Goal: Use online tool/utility

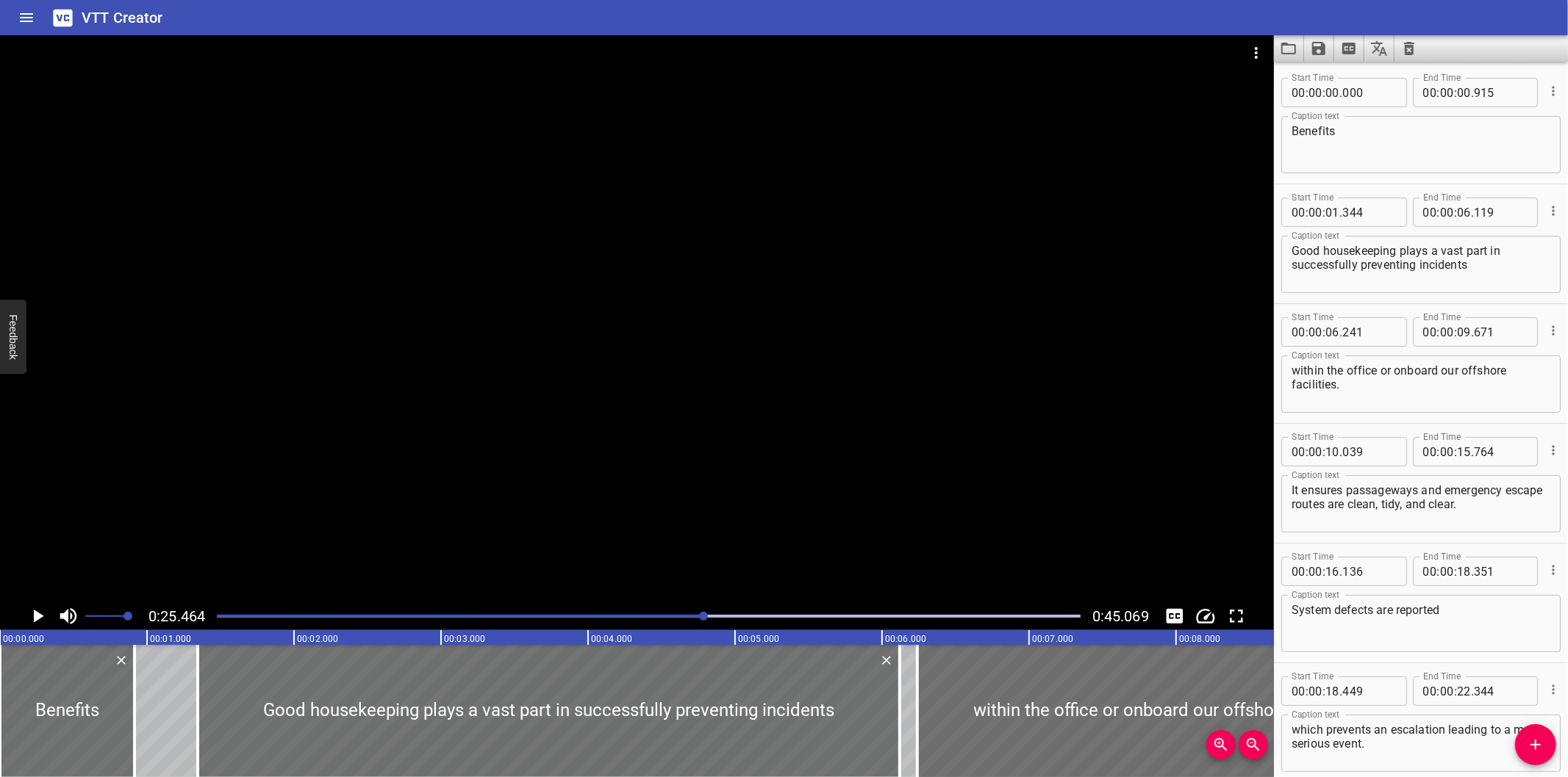
scroll to position [717, 0]
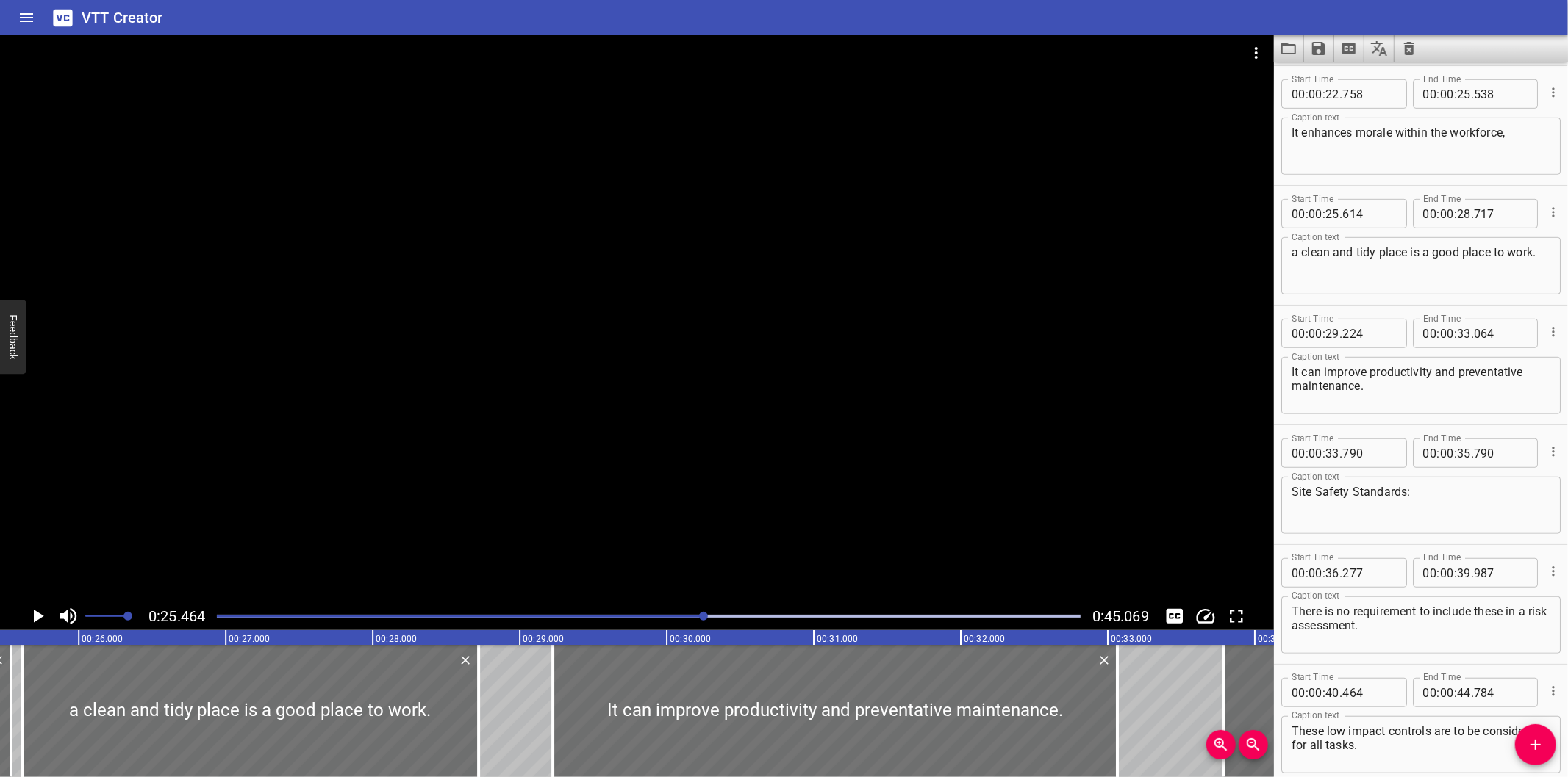
click at [733, 325] on div at bounding box center [637, 319] width 1274 height 568
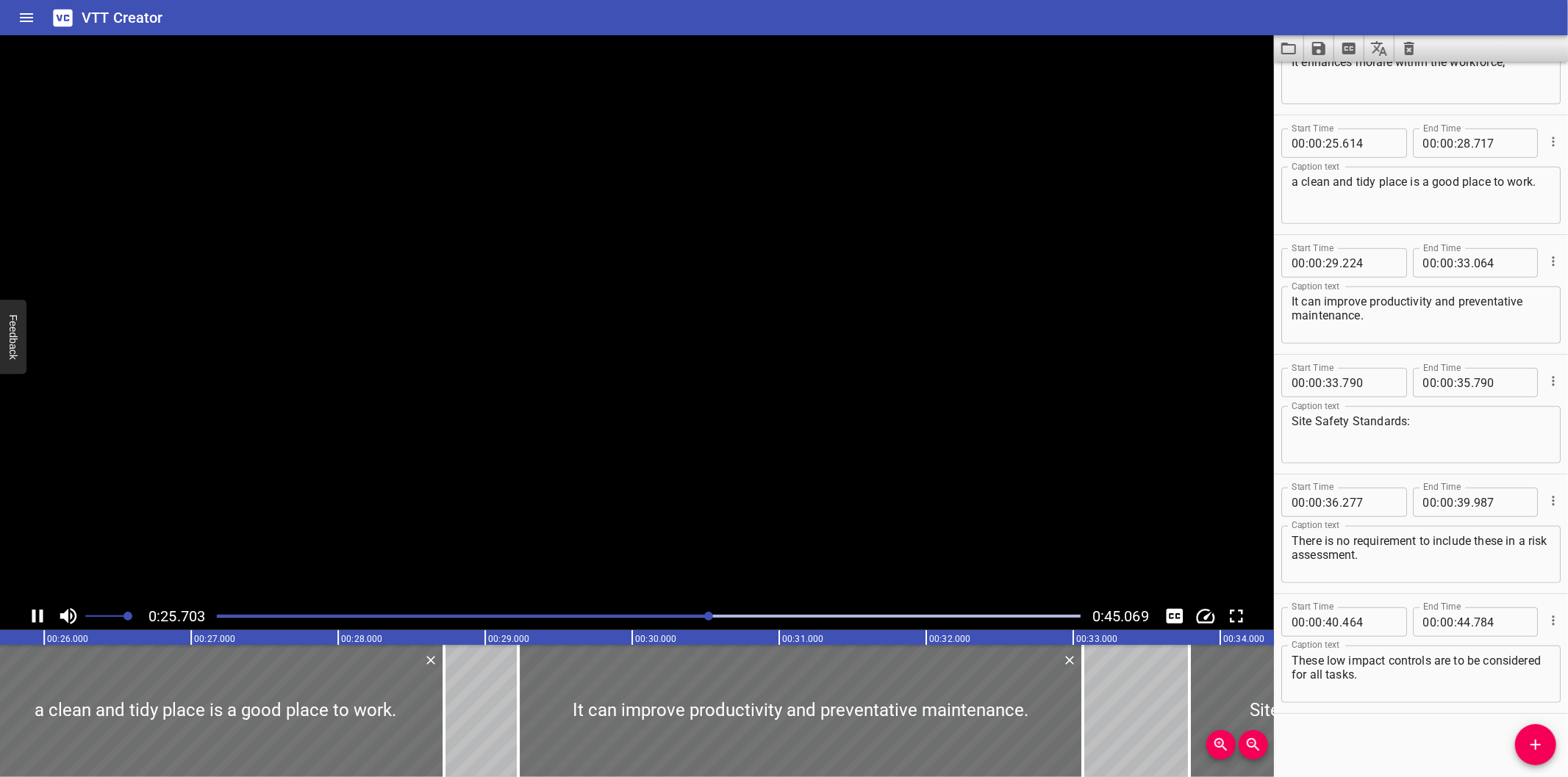
scroll to position [788, 0]
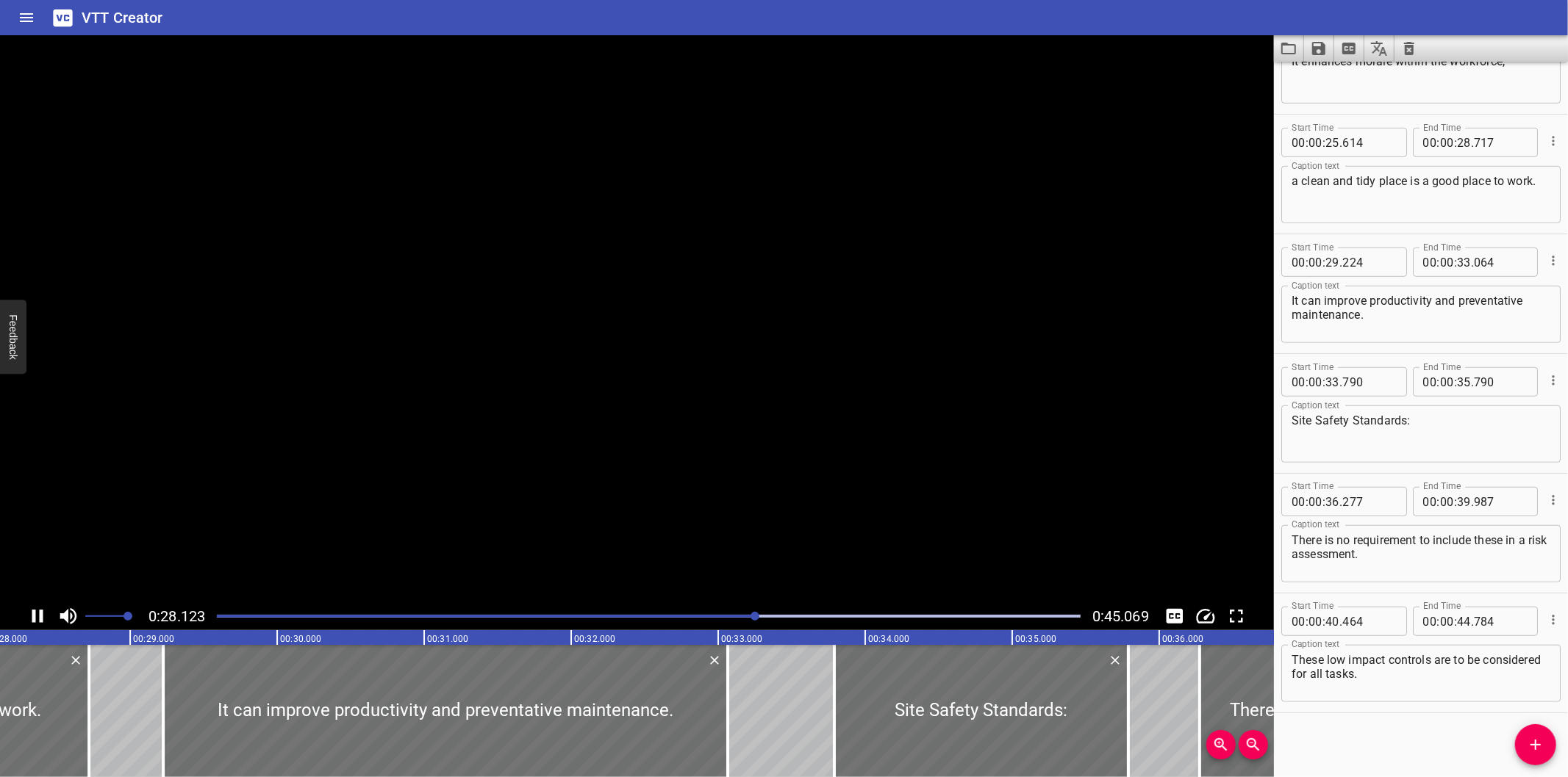
click at [222, 613] on div at bounding box center [648, 616] width 881 height 21
click at [750, 613] on div at bounding box center [754, 616] width 8 height 8
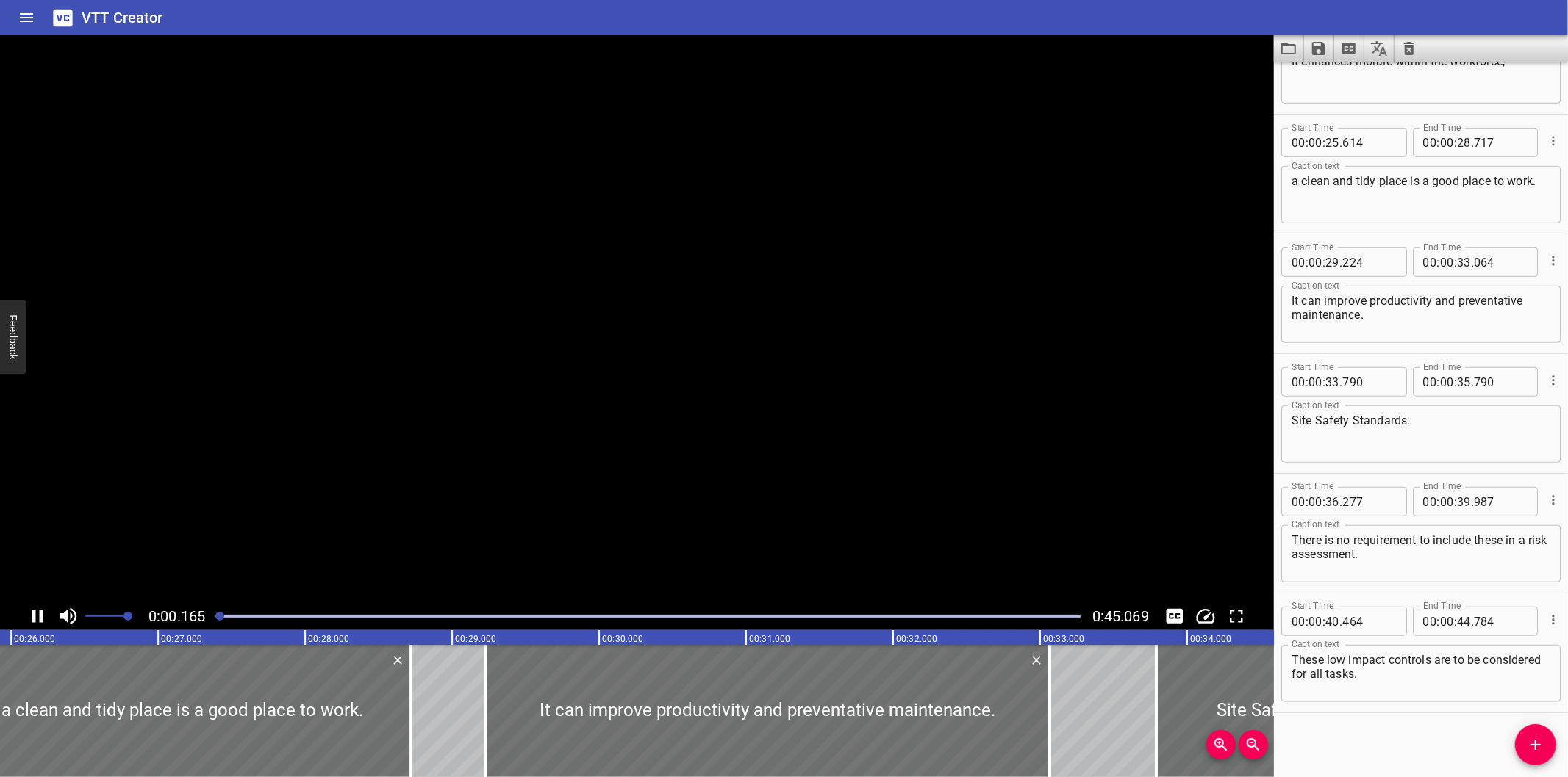
click at [222, 613] on div at bounding box center [219, 616] width 8 height 8
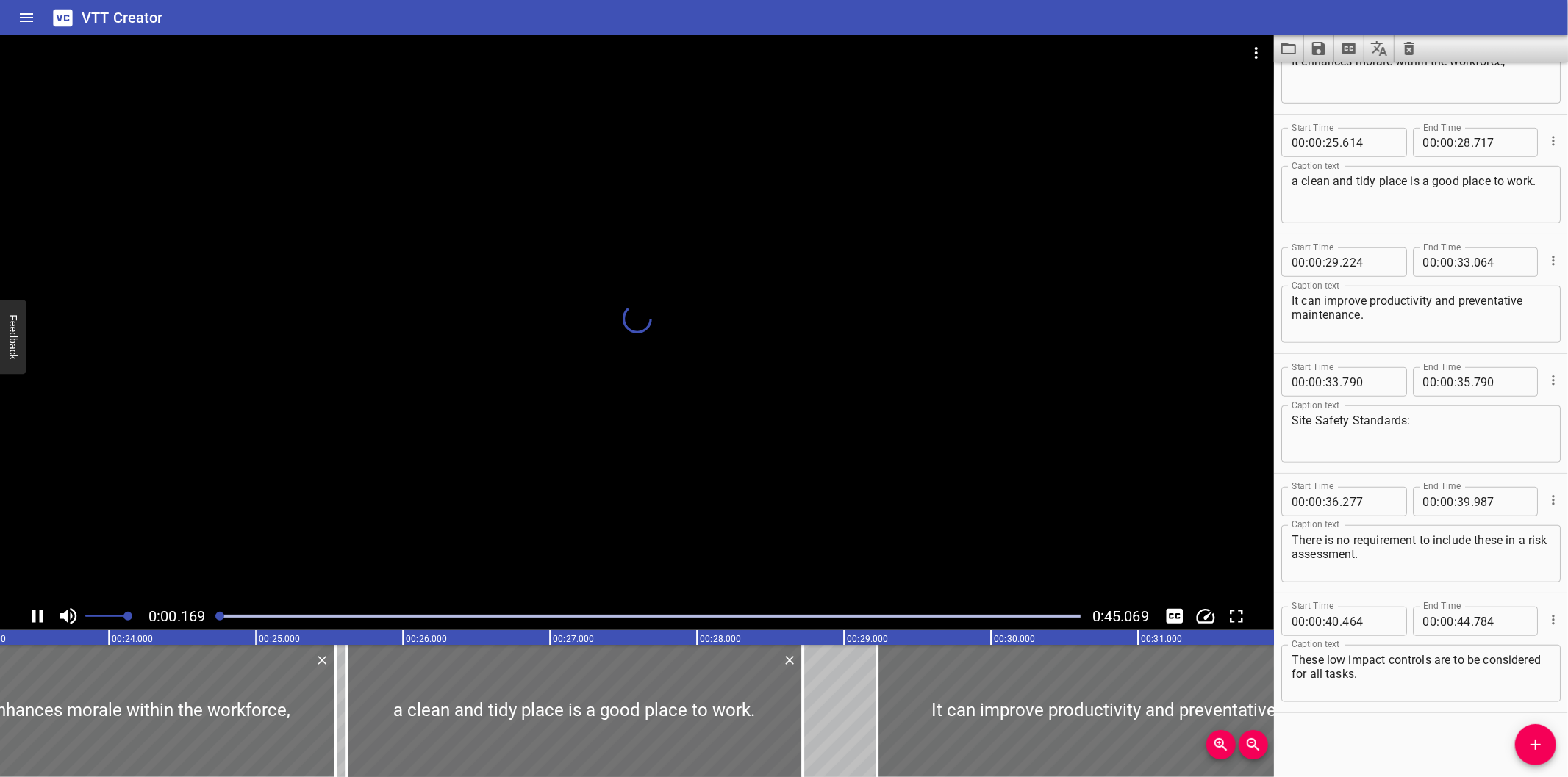
click at [214, 617] on div at bounding box center [648, 616] width 881 height 21
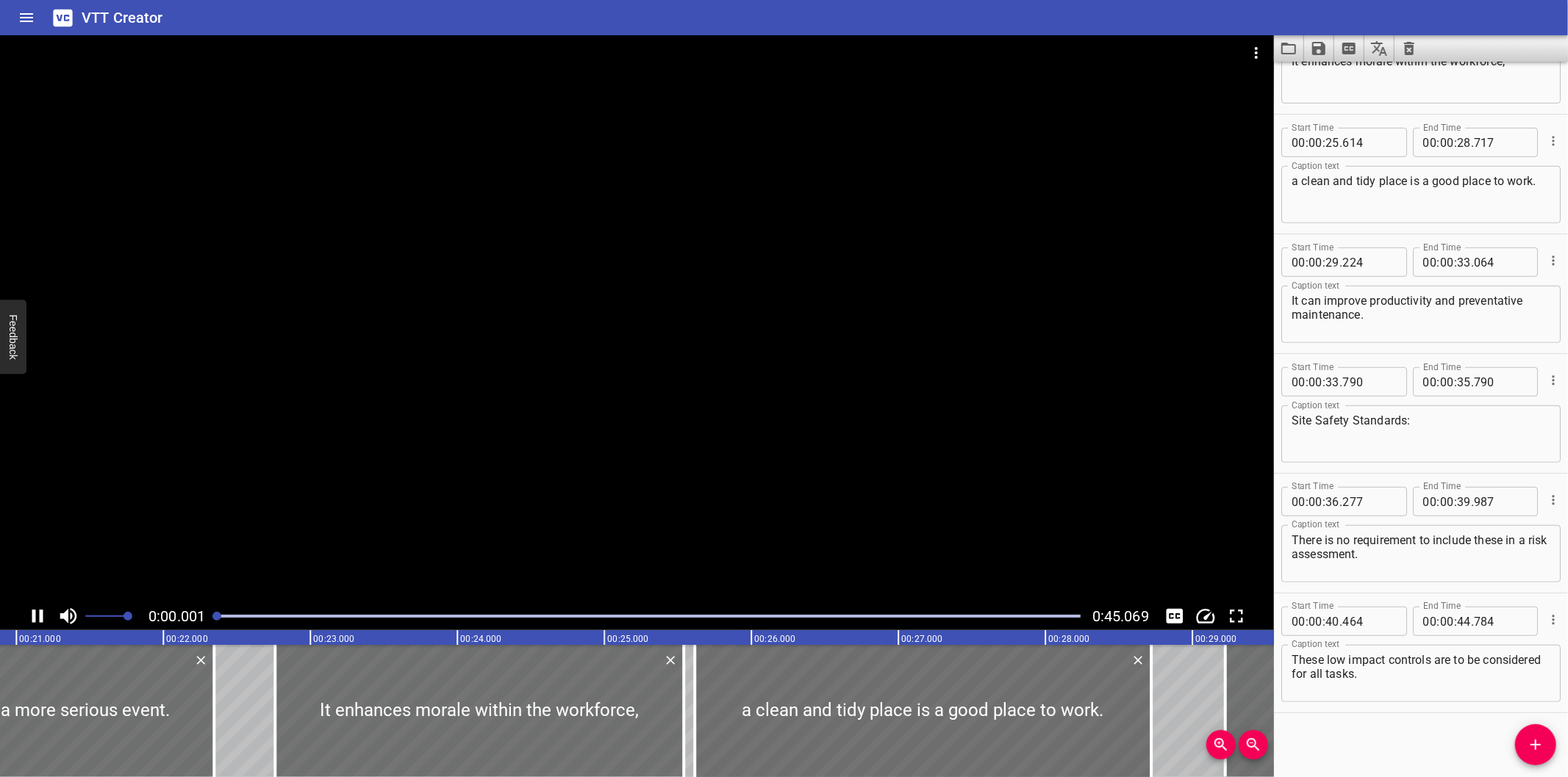
click at [213, 618] on div at bounding box center [648, 616] width 881 height 21
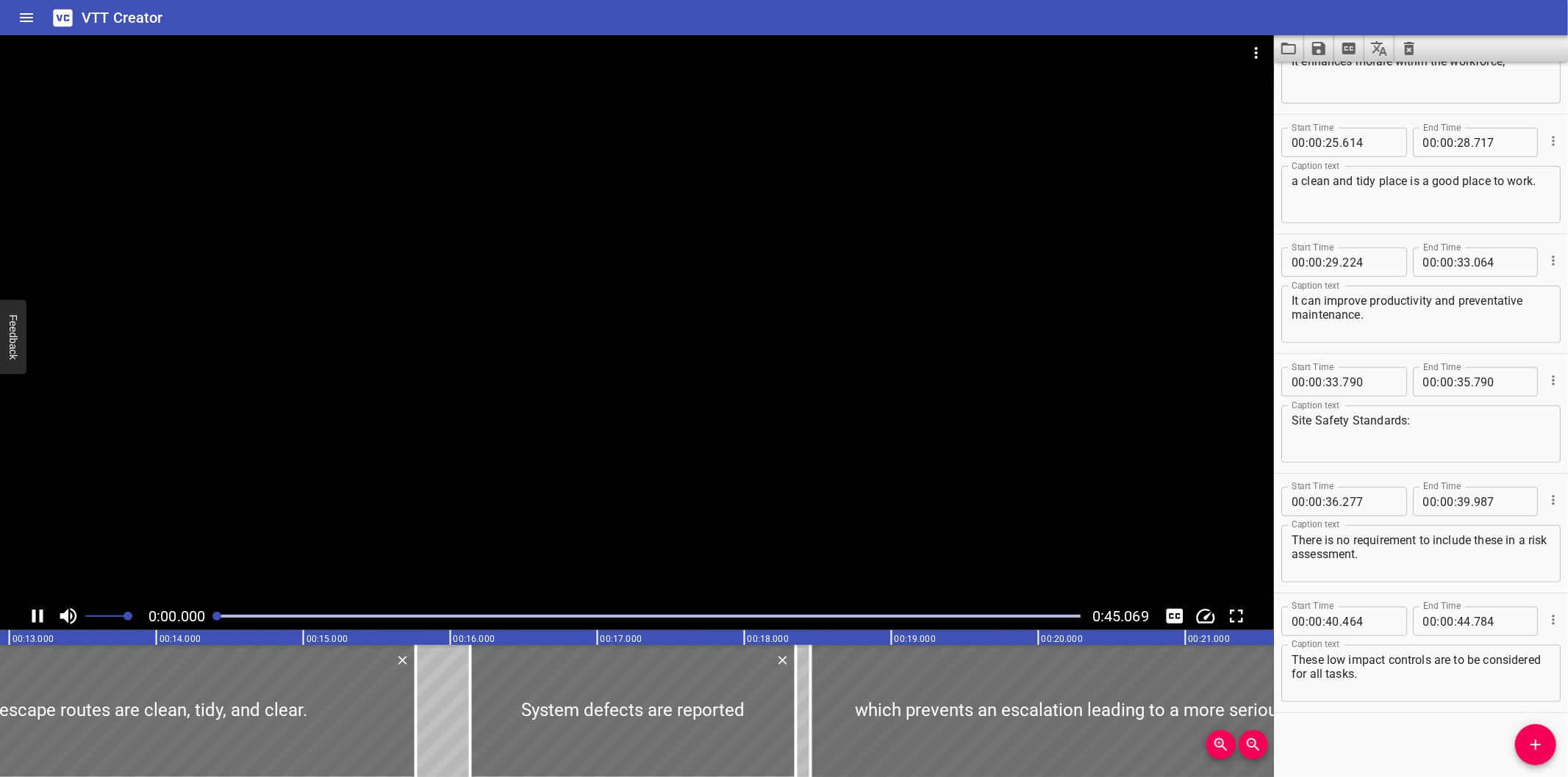
click at [211, 619] on div at bounding box center [648, 616] width 881 height 21
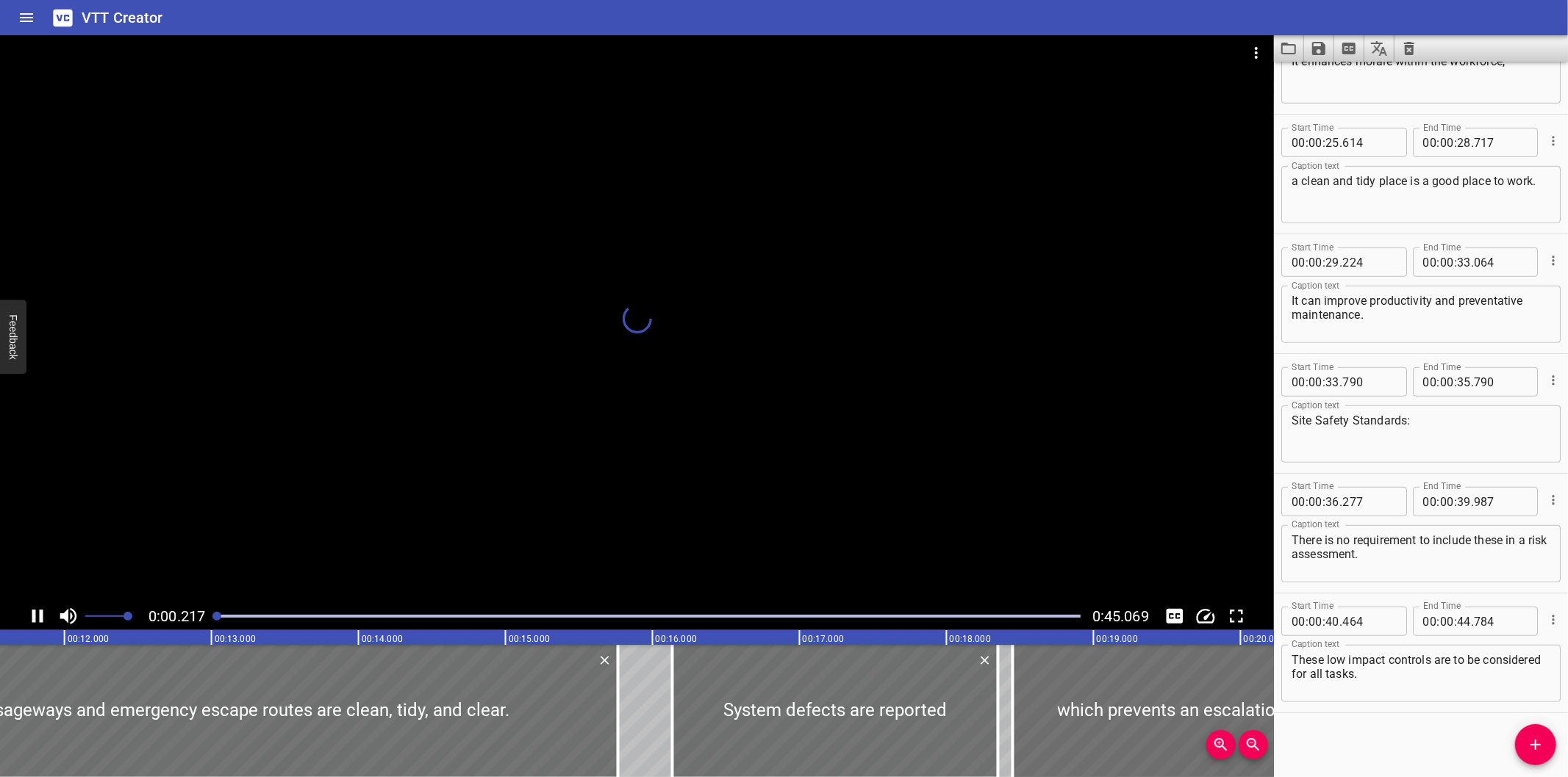
click at [211, 619] on div at bounding box center [648, 616] width 881 height 21
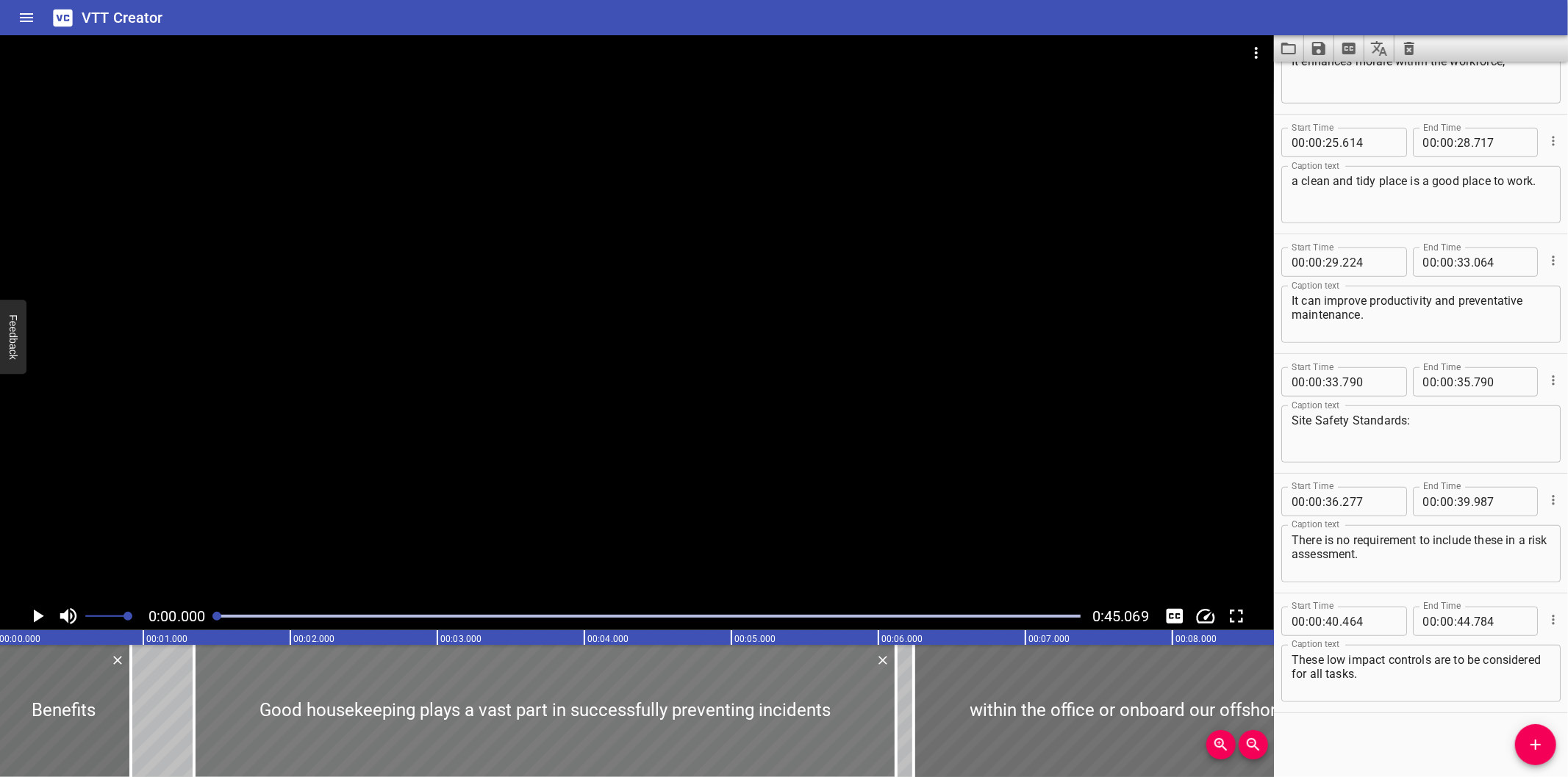
scroll to position [0, 0]
click at [617, 384] on div at bounding box center [637, 319] width 1274 height 568
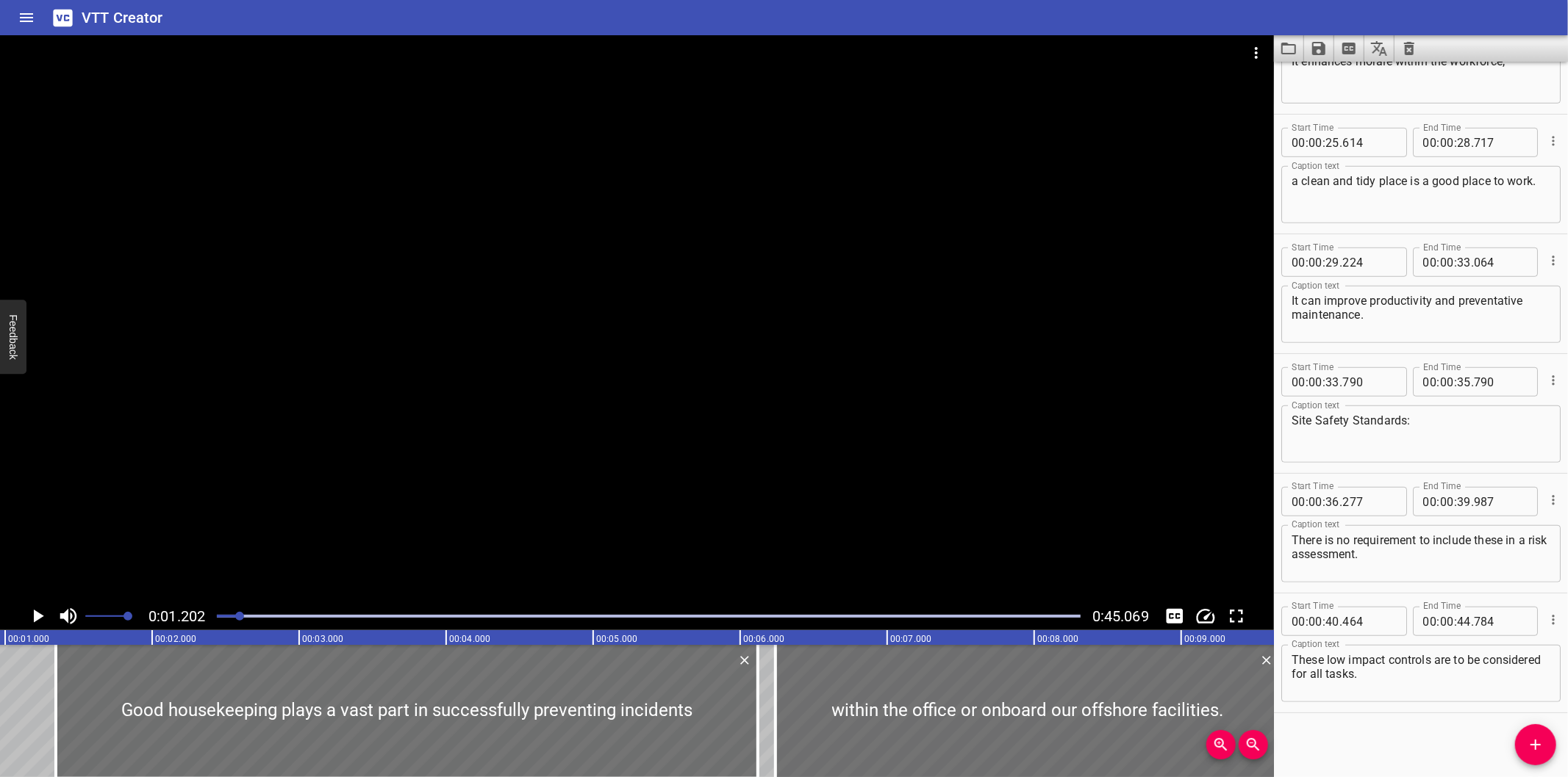
scroll to position [0, 177]
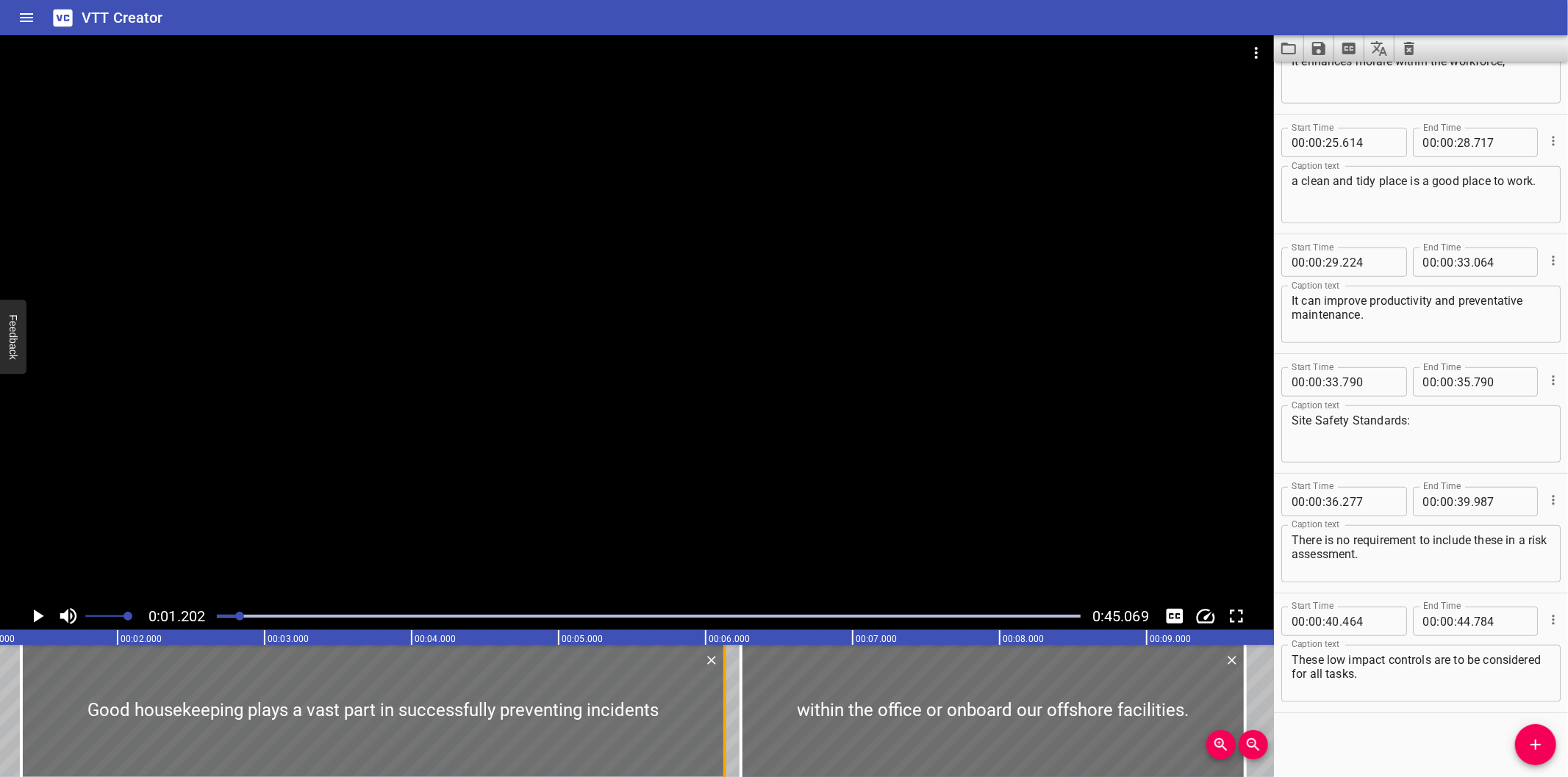
click at [720, 730] on div at bounding box center [725, 711] width 15 height 132
type input "129"
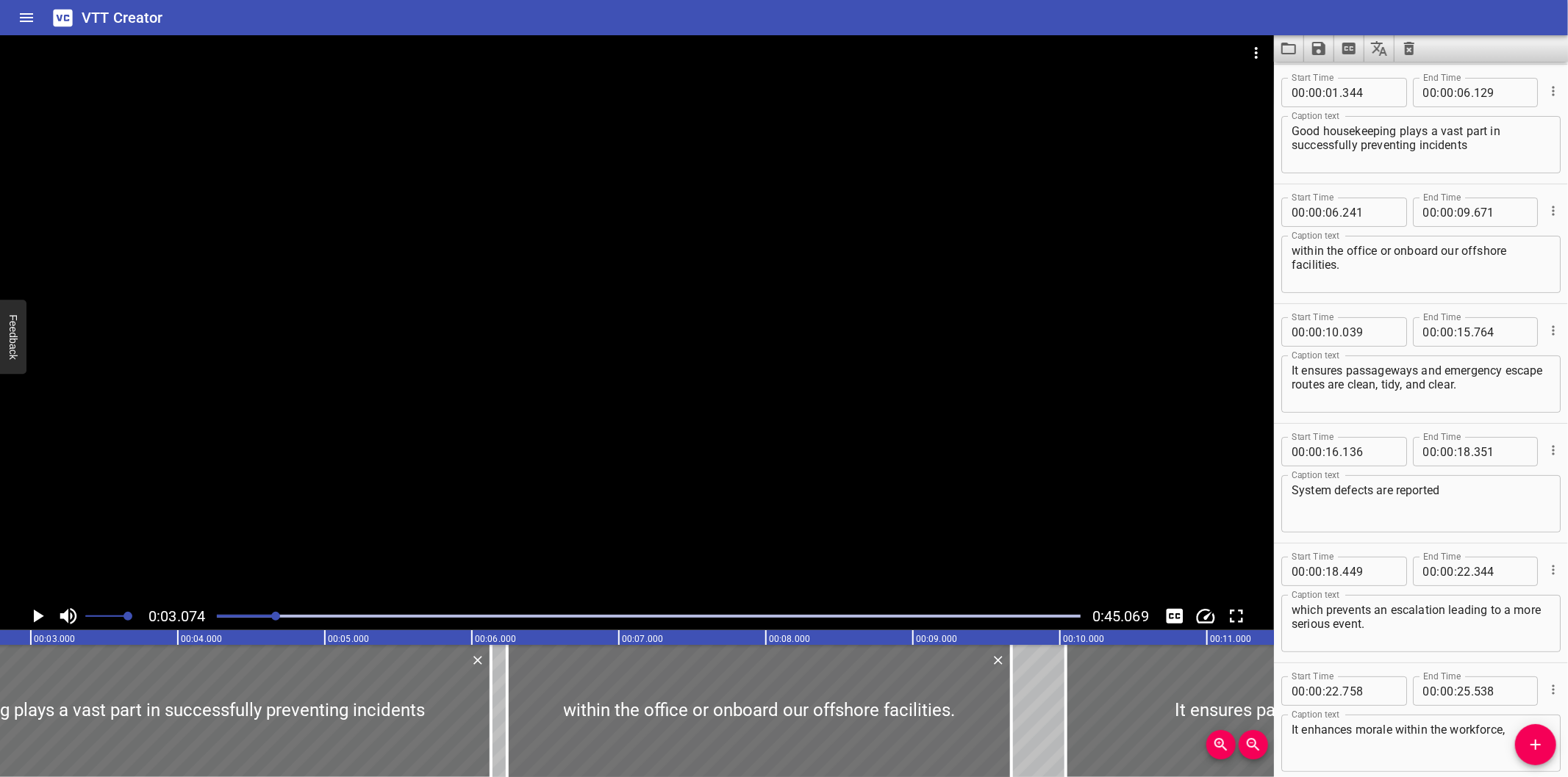
scroll to position [0, 452]
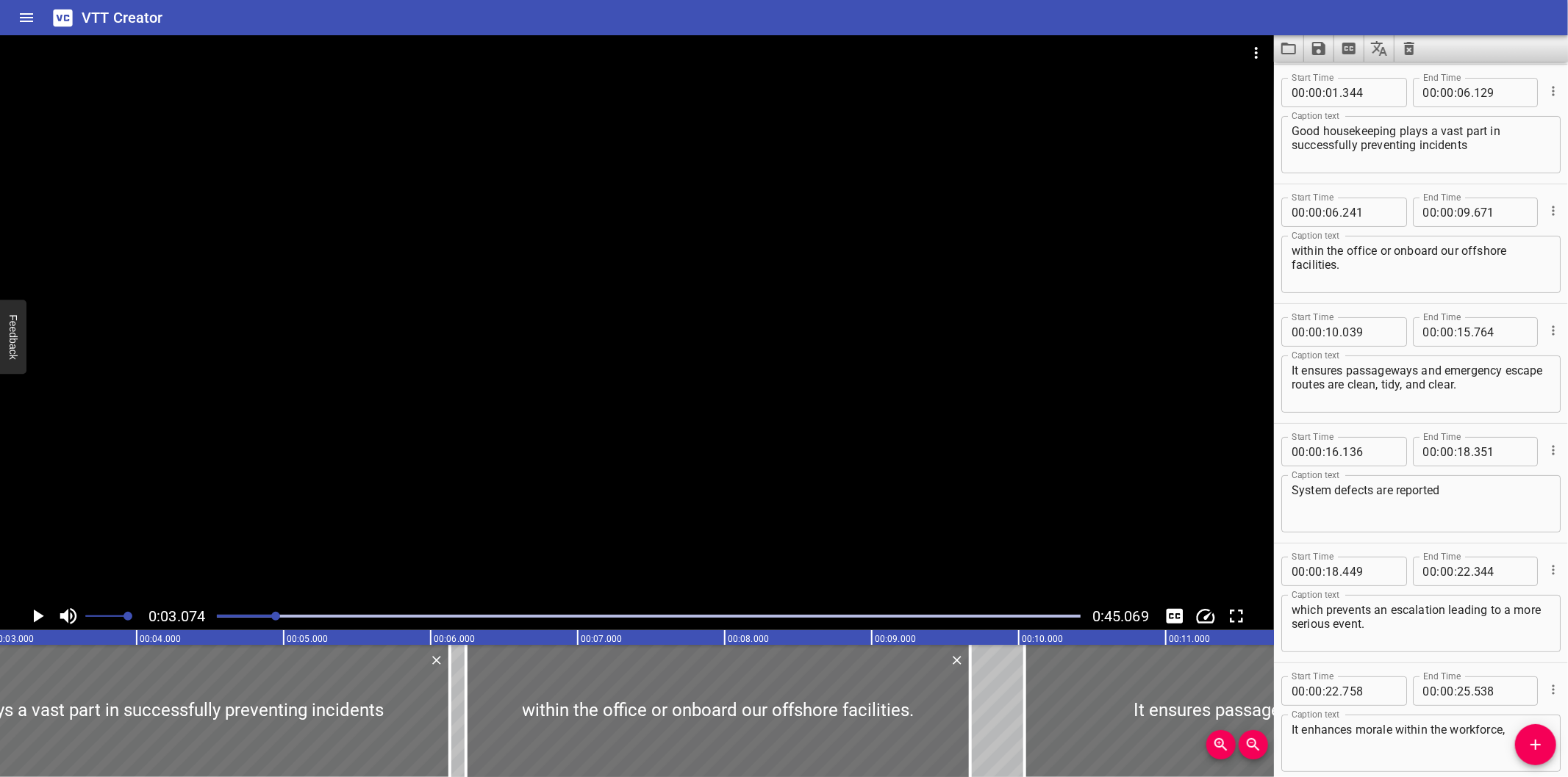
click at [636, 371] on div at bounding box center [637, 319] width 1274 height 568
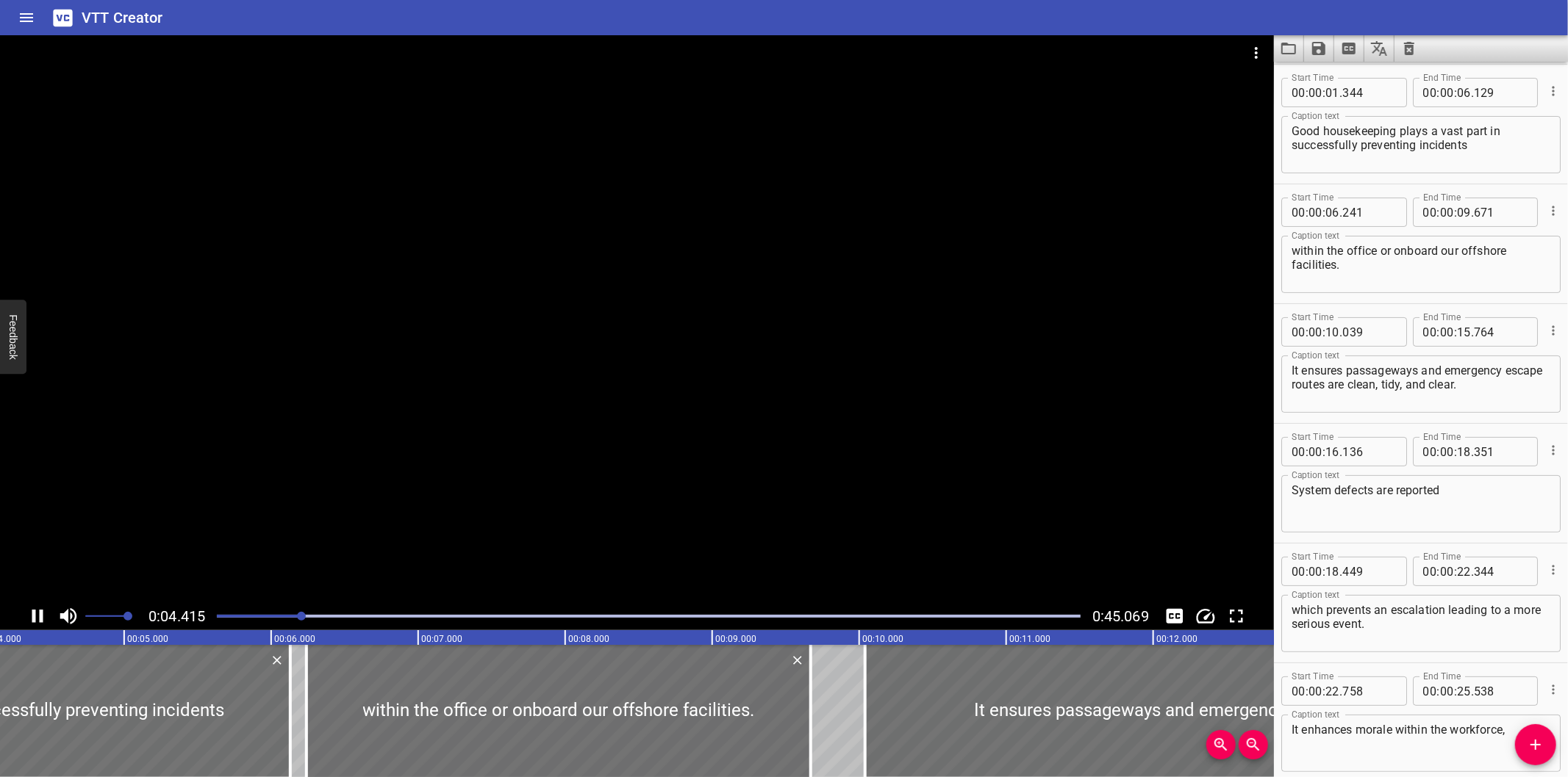
scroll to position [0, 668]
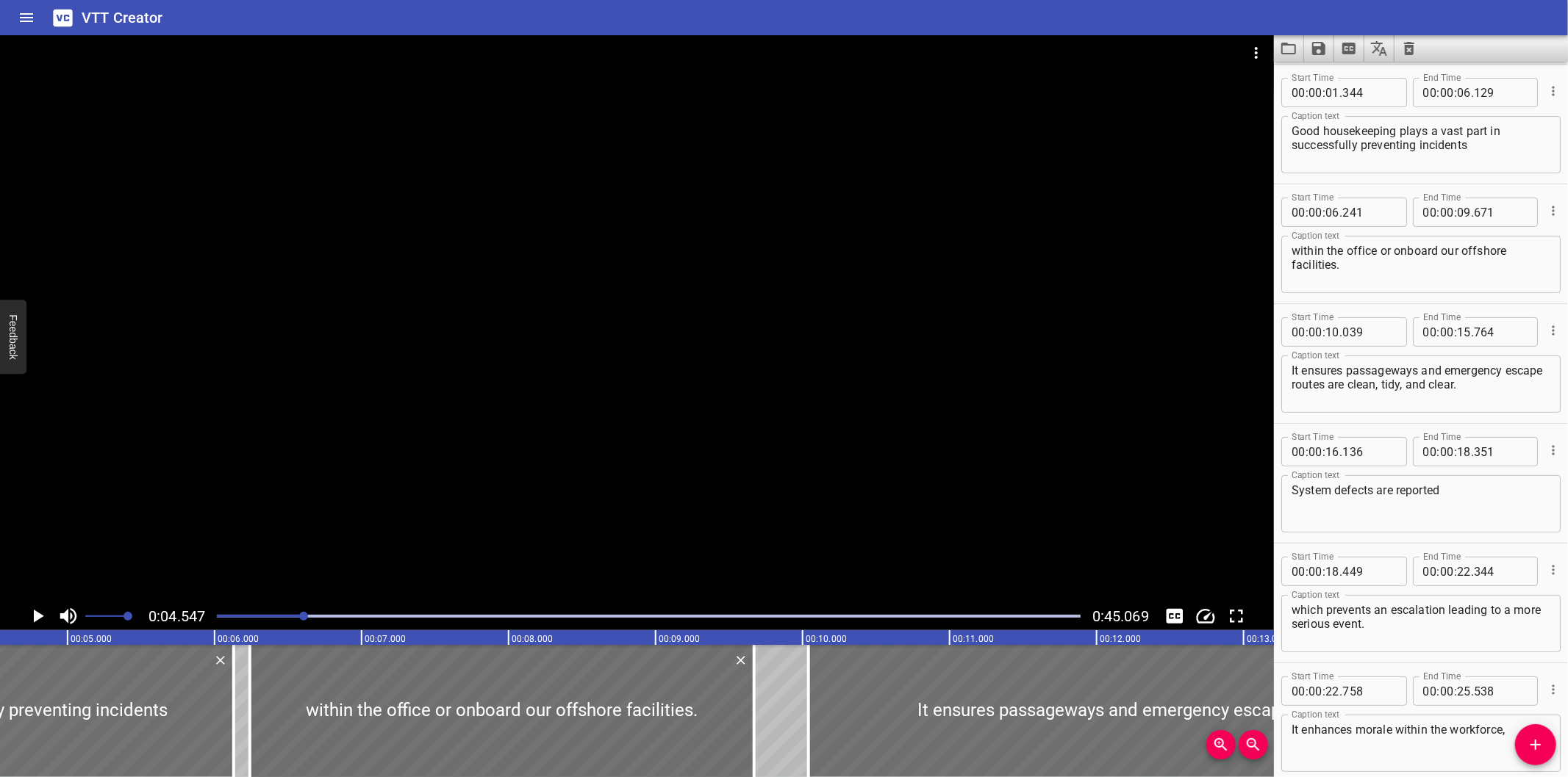
click at [486, 340] on div at bounding box center [637, 319] width 1274 height 568
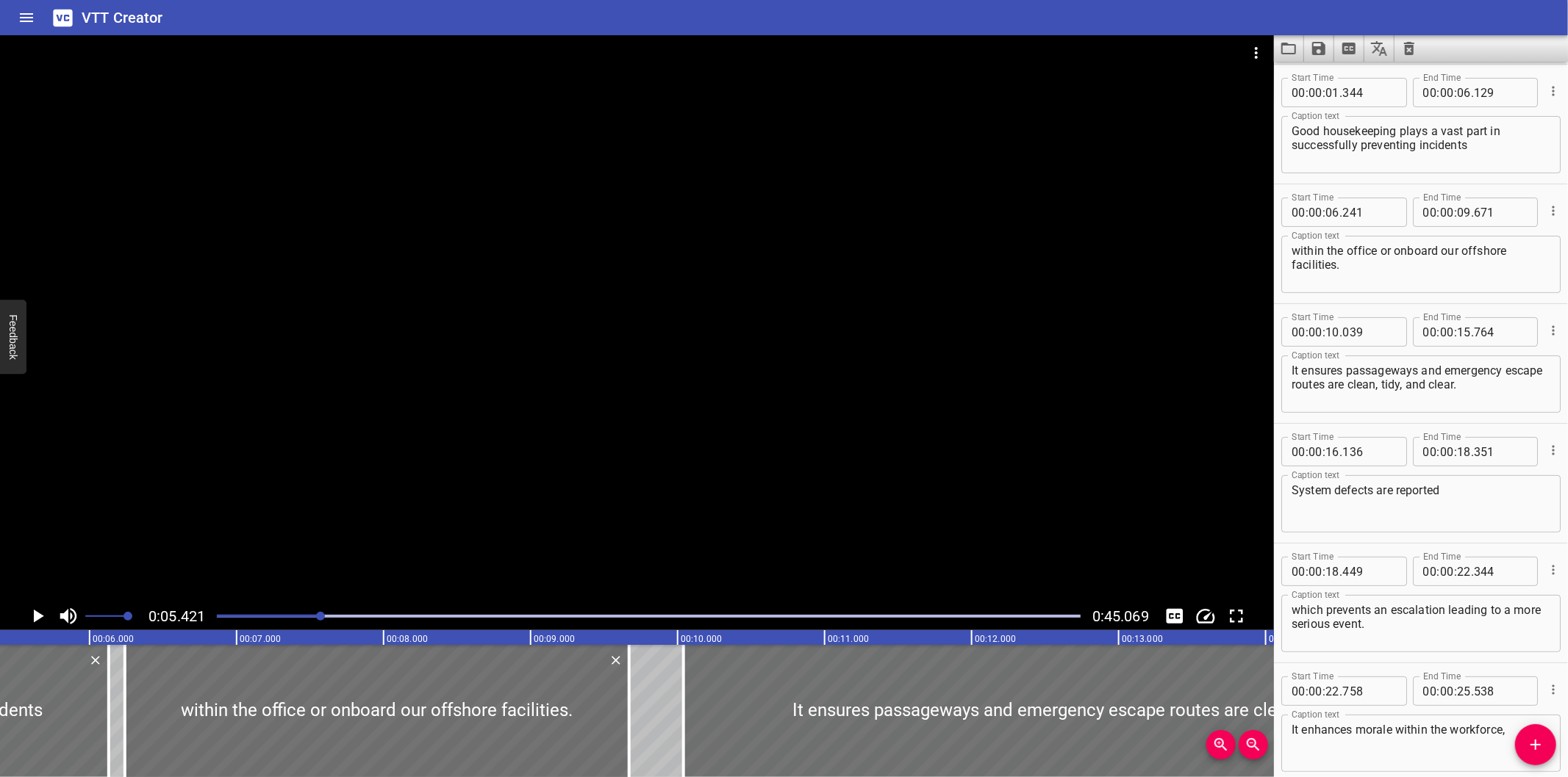
scroll to position [0, 797]
